Goal: Navigation & Orientation: Find specific page/section

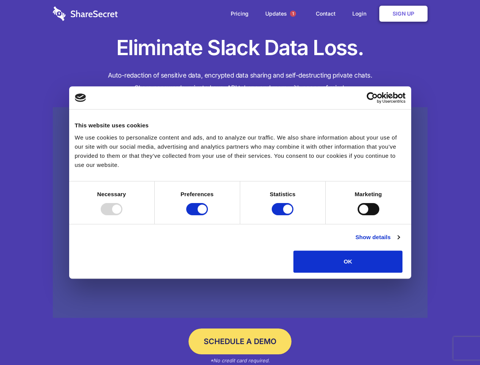
click at [122, 215] on div at bounding box center [112, 209] width 22 height 12
click at [208, 215] on input "Preferences" at bounding box center [197, 209] width 22 height 12
checkbox input "false"
click at [283, 215] on input "Statistics" at bounding box center [282, 209] width 22 height 12
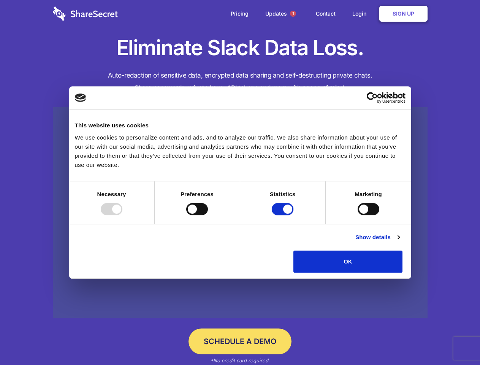
checkbox input "false"
click at [357, 215] on input "Marketing" at bounding box center [368, 209] width 22 height 12
checkbox input "true"
click at [399, 241] on link "Show details" at bounding box center [377, 236] width 44 height 9
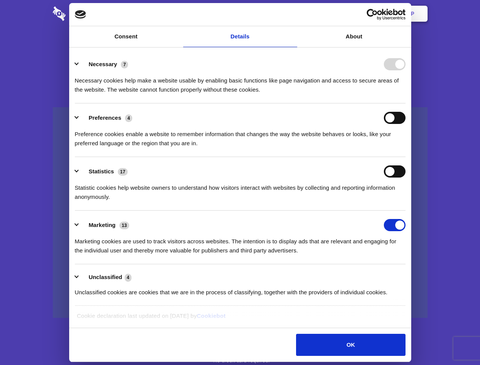
click at [405, 148] on div "Preferences 4 Preference cookies enable a website to remember information that …" at bounding box center [240, 130] width 330 height 36
click at [292, 14] on span "1" at bounding box center [293, 14] width 6 height 6
